Goal: Use online tool/utility: Utilize a website feature to perform a specific function

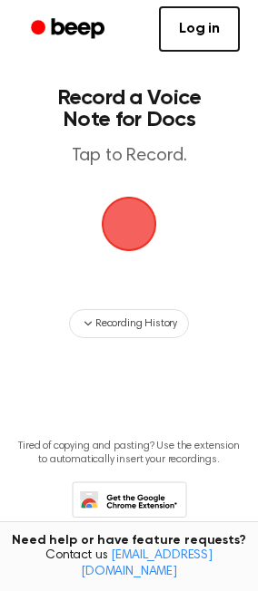
click at [115, 222] on span "button" at bounding box center [128, 224] width 51 height 51
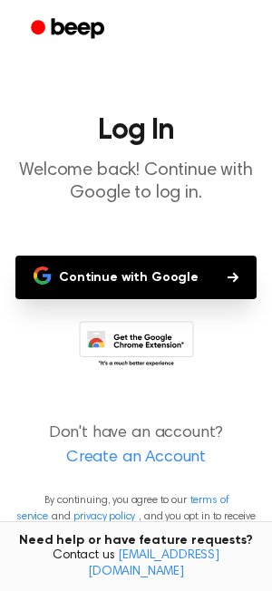
click at [156, 278] on button "Continue with Google" at bounding box center [135, 278] width 241 height 44
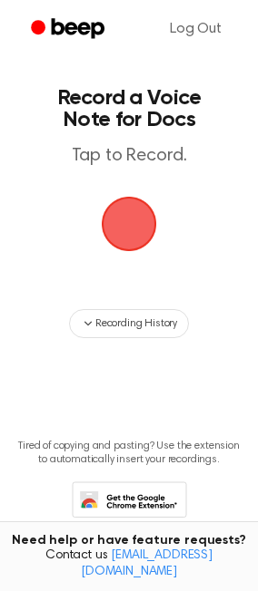
click at [129, 220] on span "button" at bounding box center [128, 224] width 51 height 51
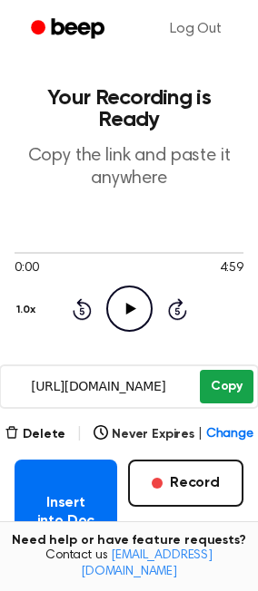
click at [230, 374] on button "Copy" at bounding box center [225, 387] width 53 height 34
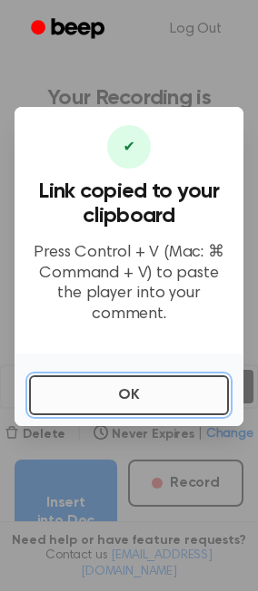
click at [151, 396] on button "OK" at bounding box center [128, 395] width 199 height 40
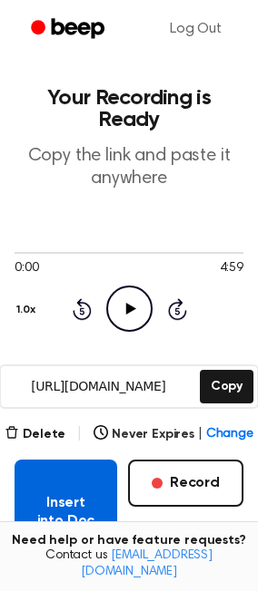
click at [115, 469] on button "Insert into Doc" at bounding box center [66, 512] width 102 height 105
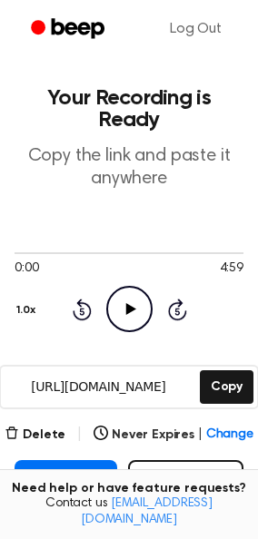
click at [127, 303] on icon at bounding box center [130, 309] width 10 height 12
click at [127, 303] on icon at bounding box center [129, 309] width 8 height 12
click at [193, 464] on button "Record" at bounding box center [185, 483] width 115 height 47
